Goal: Information Seeking & Learning: Find specific fact

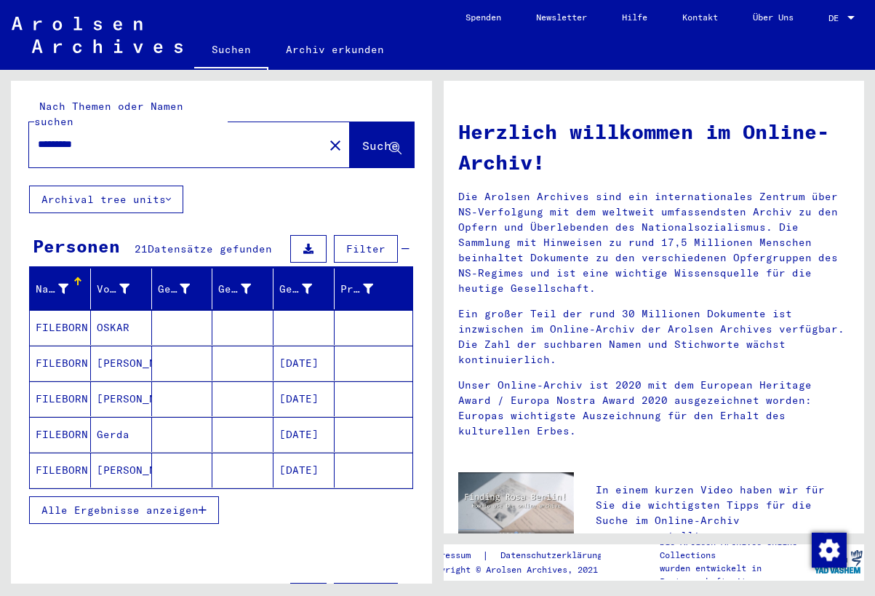
click at [193, 503] on span "Alle Ergebnisse anzeigen" at bounding box center [119, 509] width 157 height 13
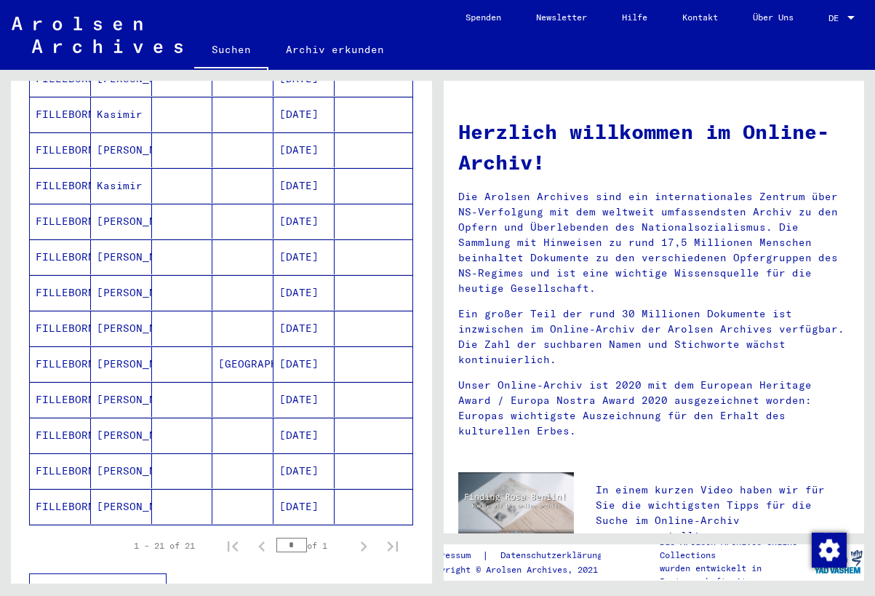
scroll to position [551, 0]
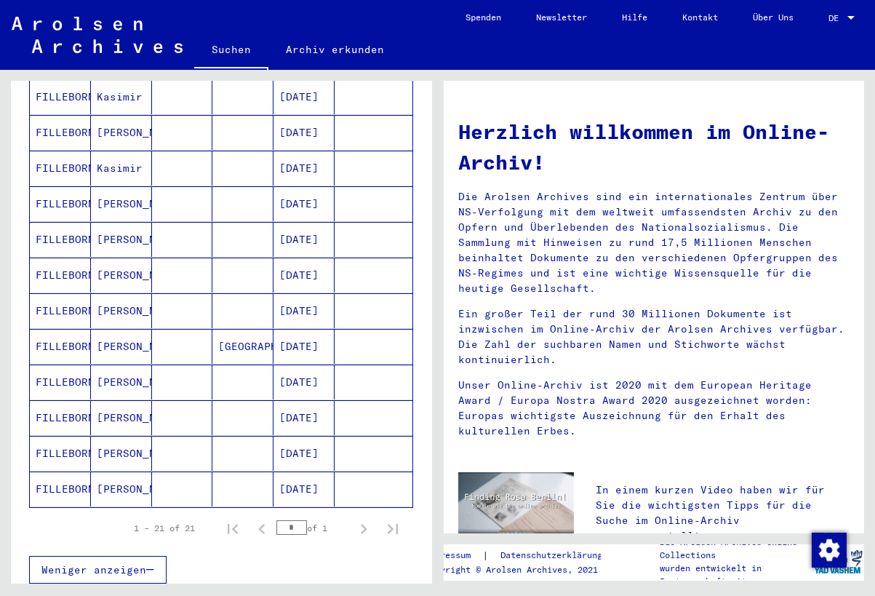
click at [309, 367] on mat-cell "[DATE]" at bounding box center [303, 381] width 61 height 35
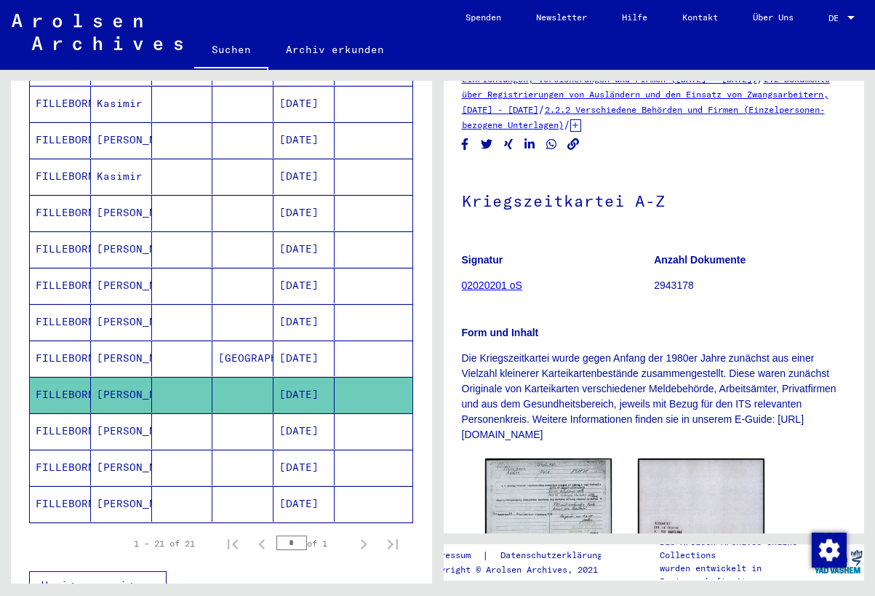
scroll to position [85, 0]
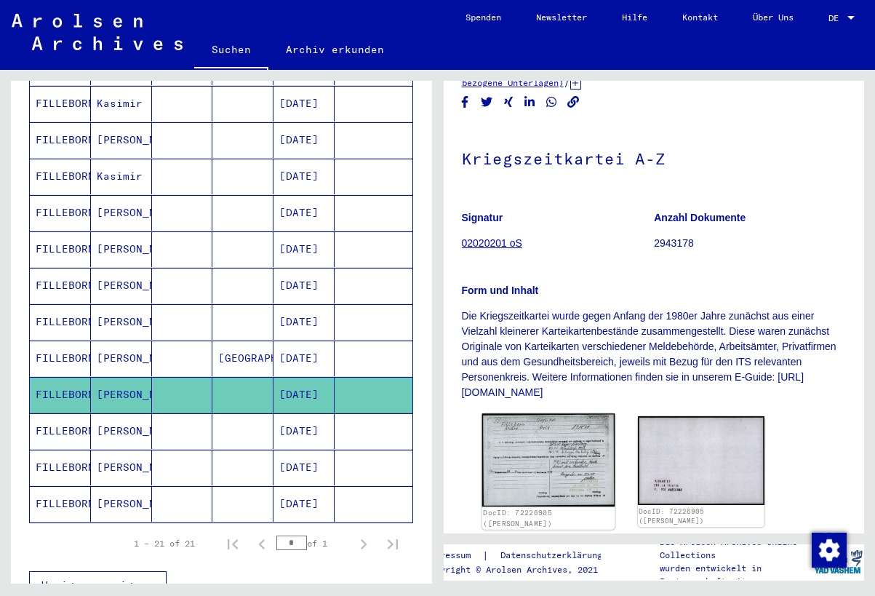
click at [525, 448] on img at bounding box center [547, 459] width 133 height 93
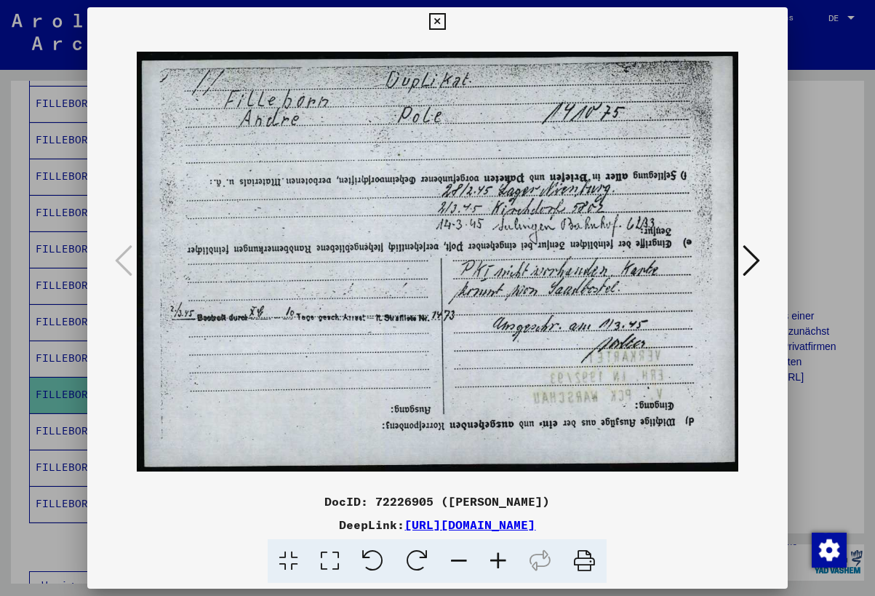
scroll to position [0, 0]
click at [748, 260] on icon at bounding box center [750, 260] width 17 height 35
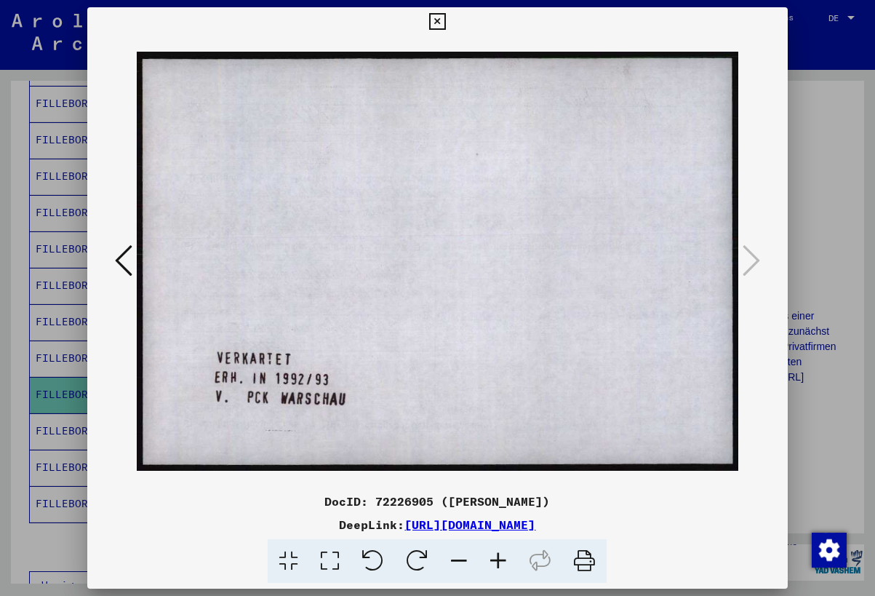
click at [446, 23] on icon at bounding box center [437, 21] width 17 height 17
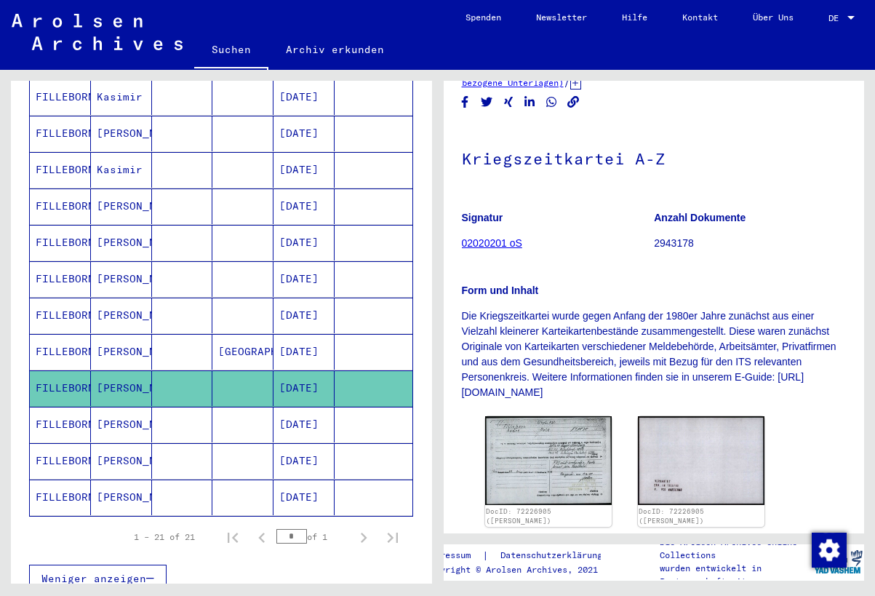
scroll to position [564, 0]
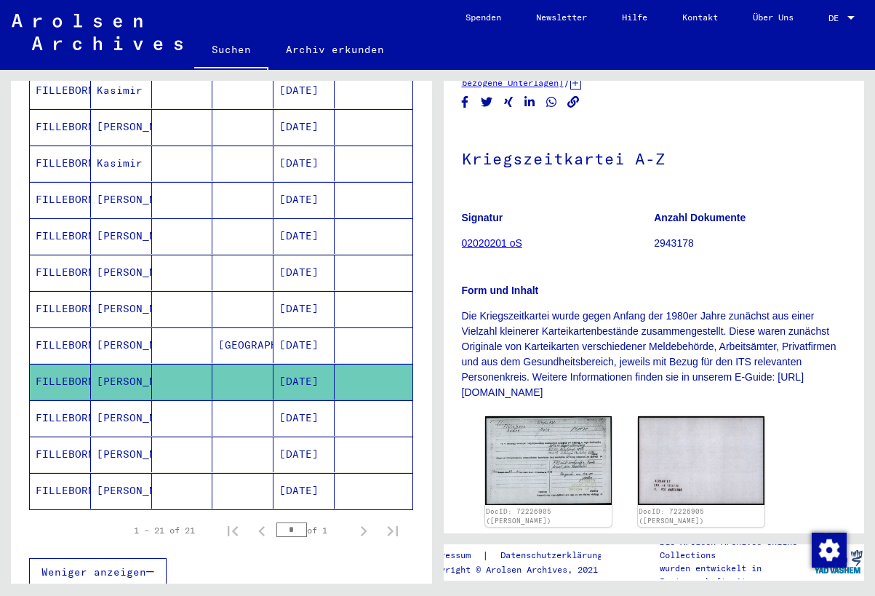
click at [127, 440] on mat-cell "[PERSON_NAME]" at bounding box center [121, 454] width 61 height 36
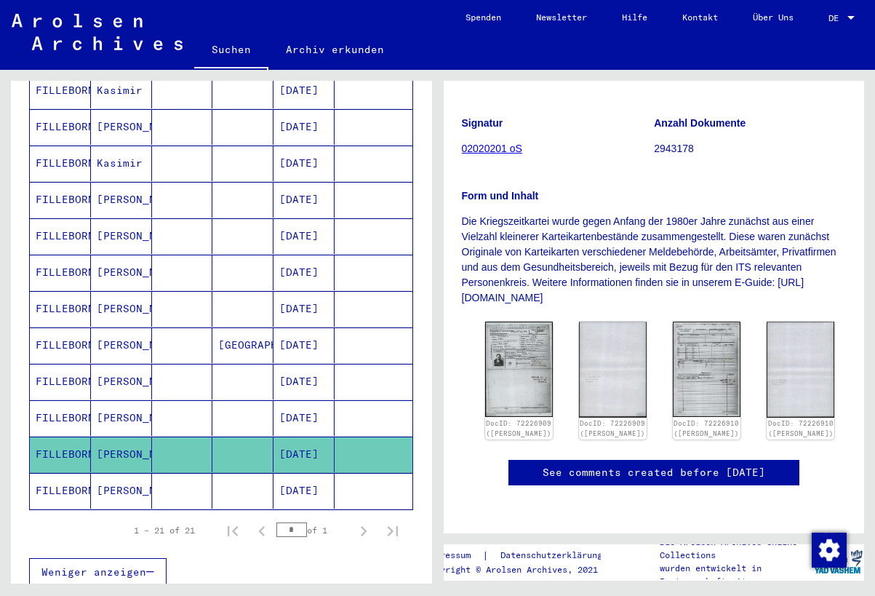
scroll to position [191, 0]
click at [671, 342] on img at bounding box center [706, 368] width 71 height 100
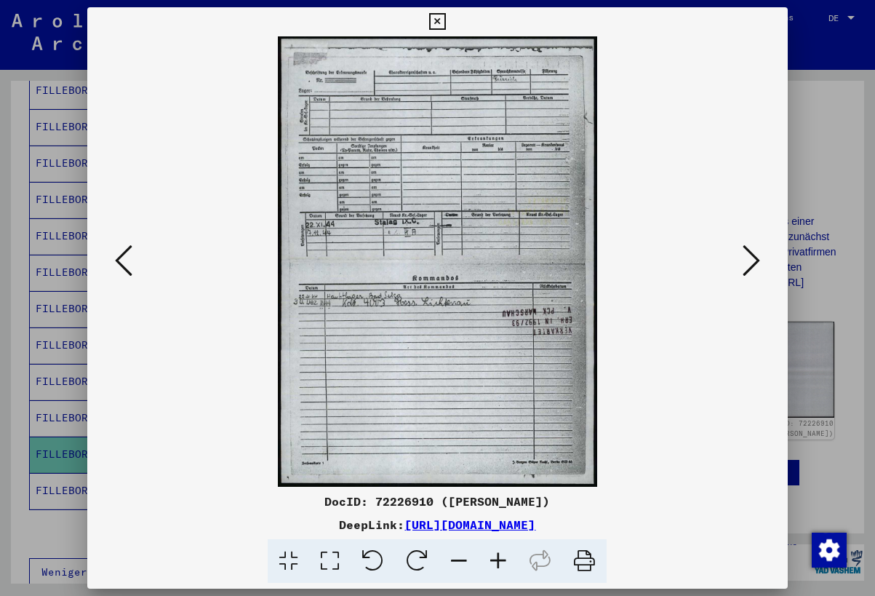
click at [129, 264] on icon at bounding box center [123, 260] width 17 height 35
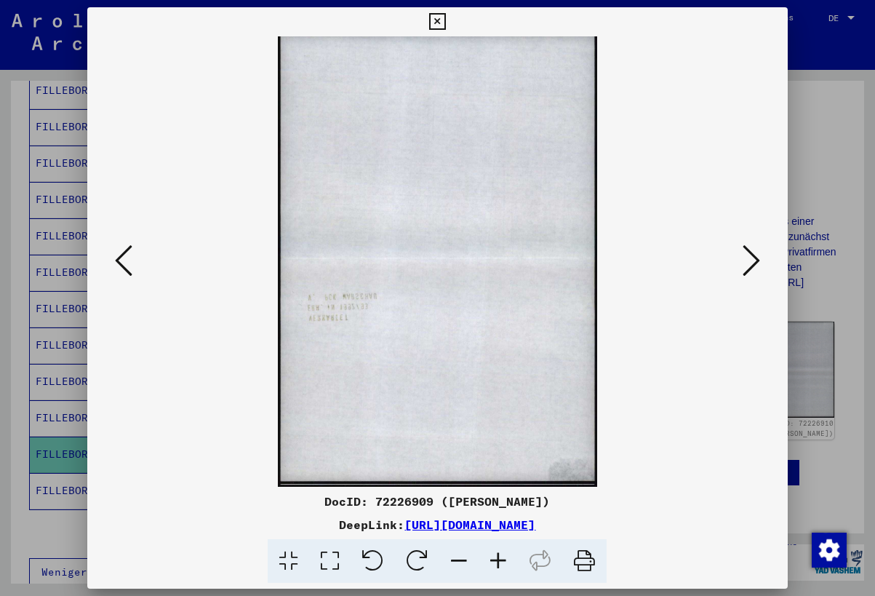
click at [129, 264] on icon at bounding box center [123, 260] width 17 height 35
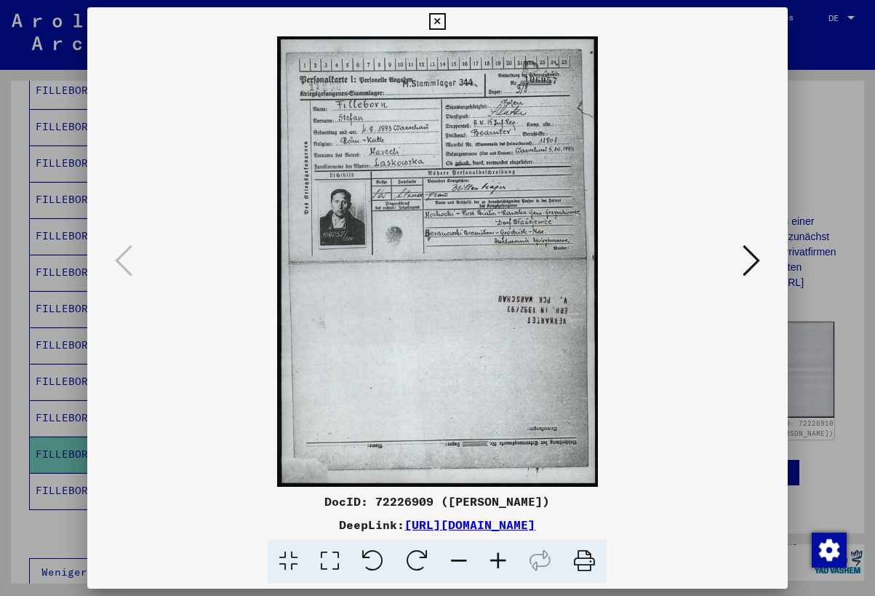
click at [446, 17] on icon at bounding box center [437, 21] width 17 height 17
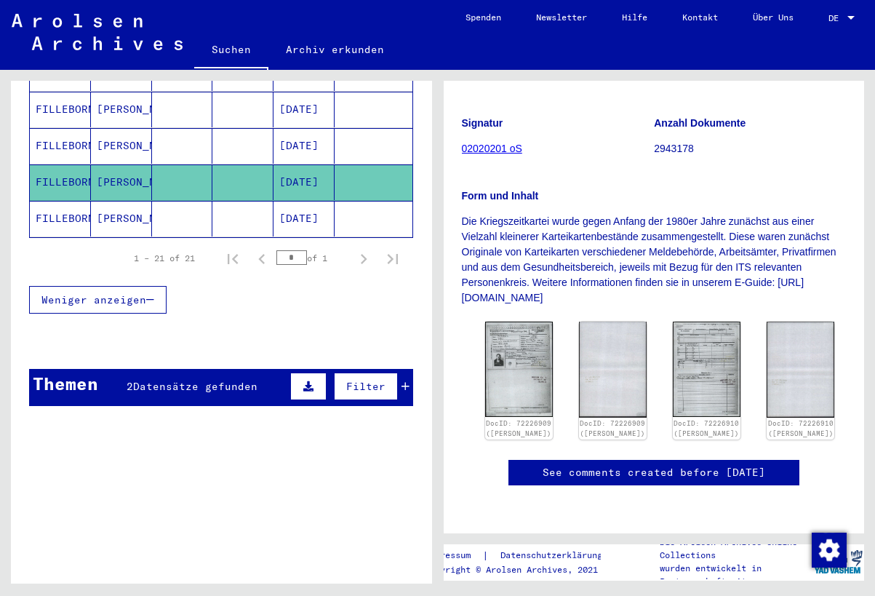
scroll to position [836, 0]
click at [232, 380] on span "Datensätze gefunden" at bounding box center [195, 386] width 124 height 13
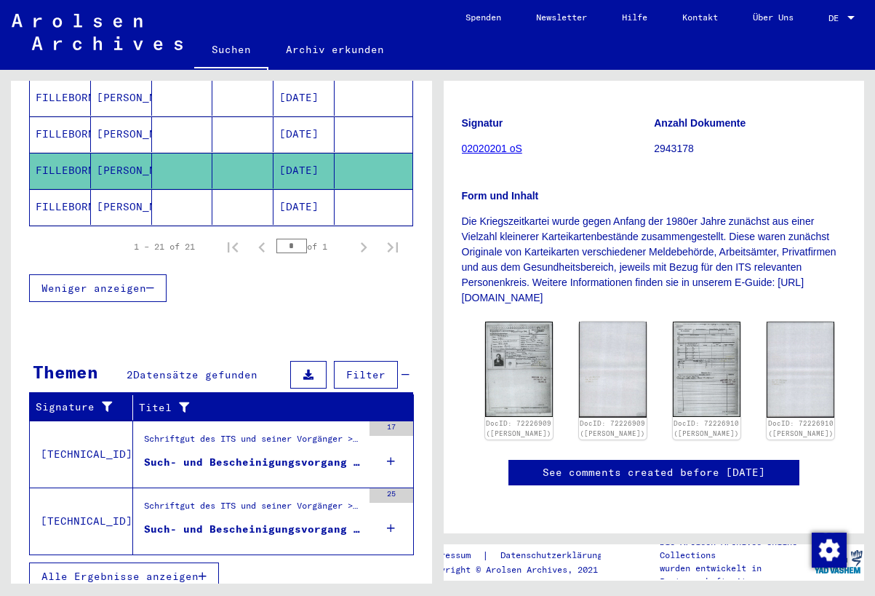
scroll to position [847, 0]
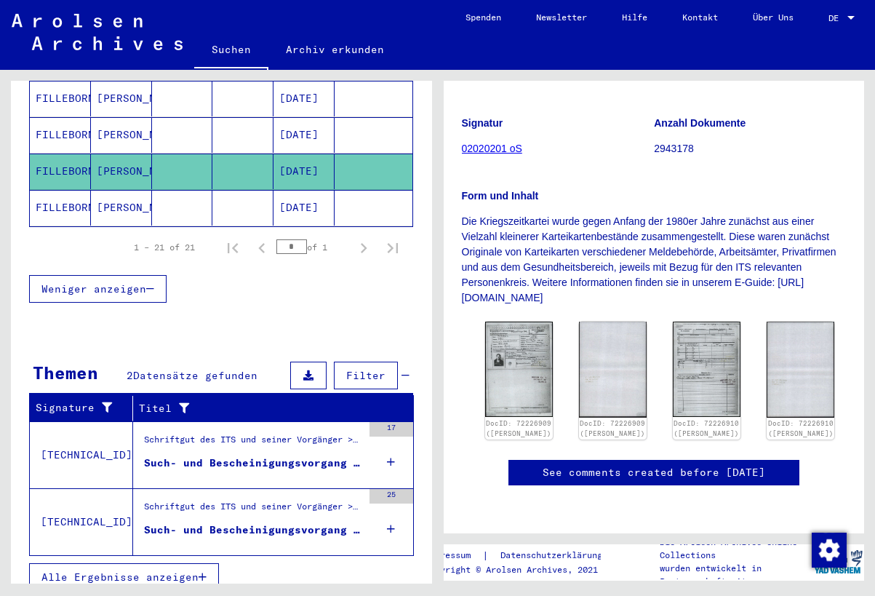
click at [220, 433] on div "Schriftgut des ITS und seiner Vorgänger > Bearbeitung von Anfragen > Fallbezoge…" at bounding box center [253, 443] width 218 height 20
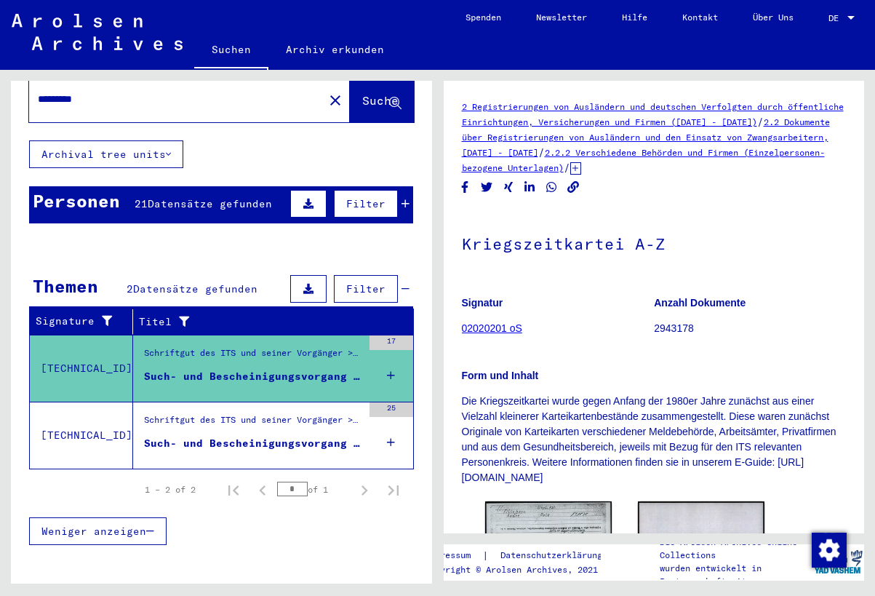
scroll to position [104, 0]
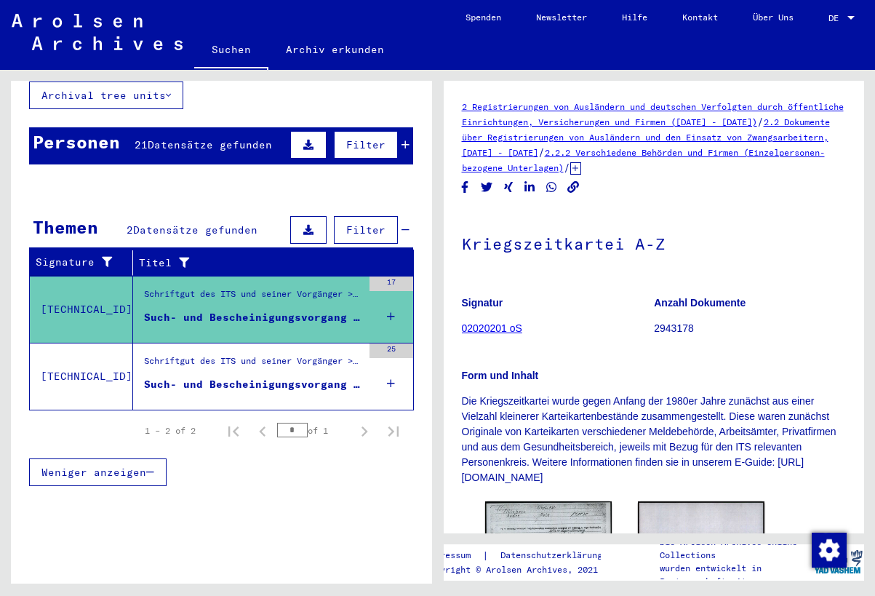
click at [203, 377] on div "Such- und Bescheinigungsvorgang Nr. 982.338 für [PERSON_NAME] geboren [DEMOGRAP…" at bounding box center [253, 384] width 218 height 15
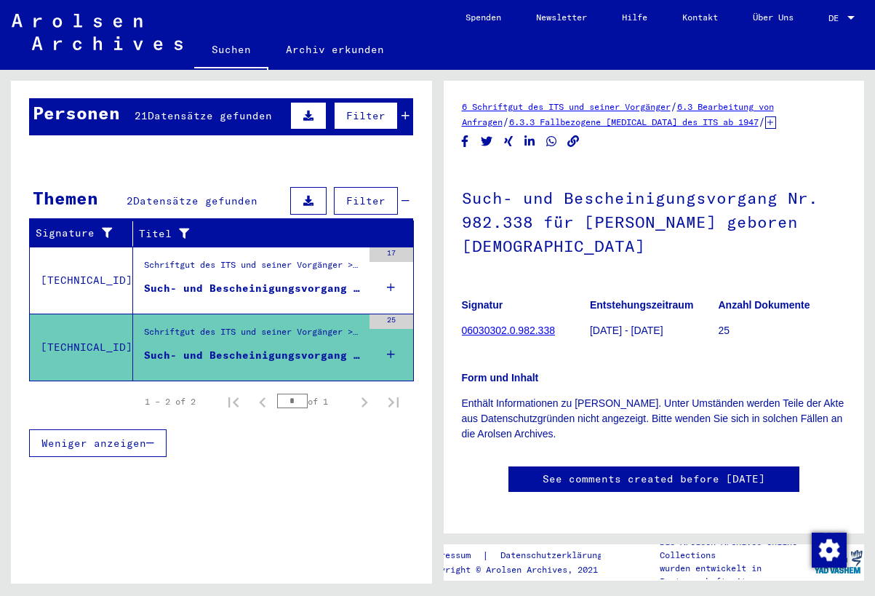
scroll to position [136, 0]
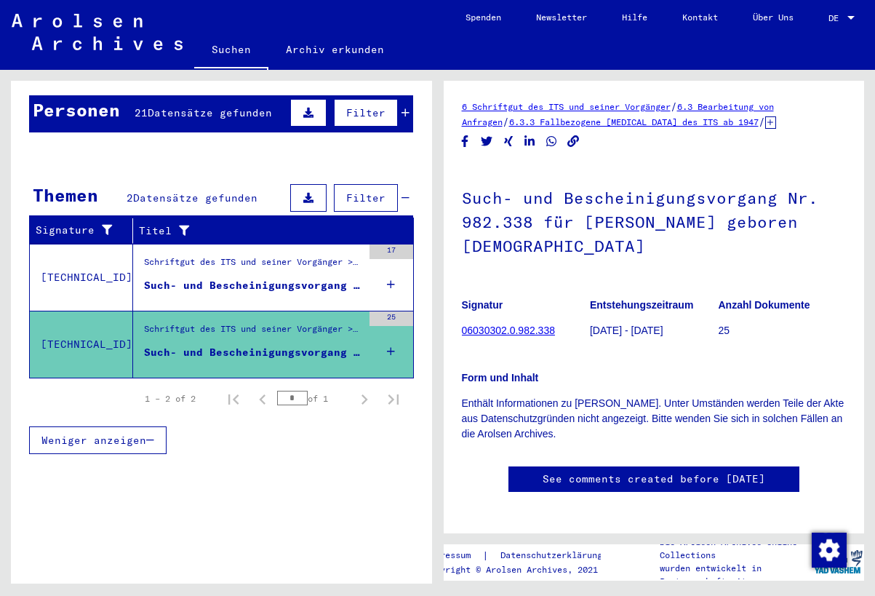
click at [526, 332] on link "06030302.0.982.338" at bounding box center [508, 330] width 93 height 12
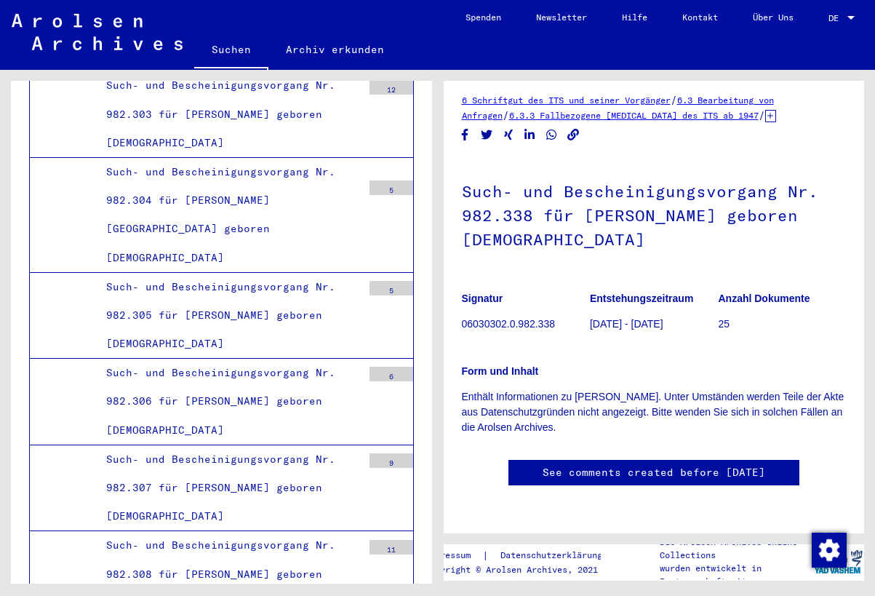
scroll to position [55959, 0]
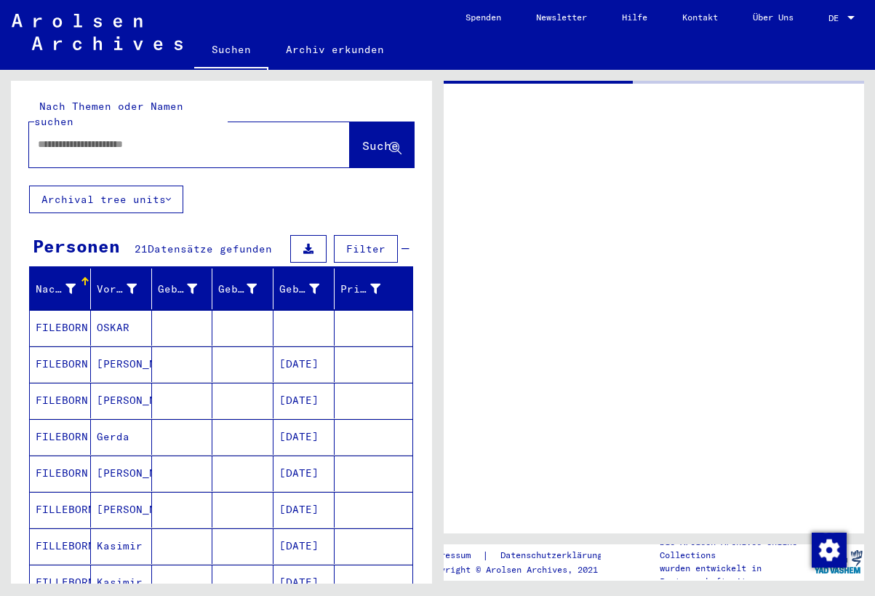
type input "********"
